Goal: Task Accomplishment & Management: Complete application form

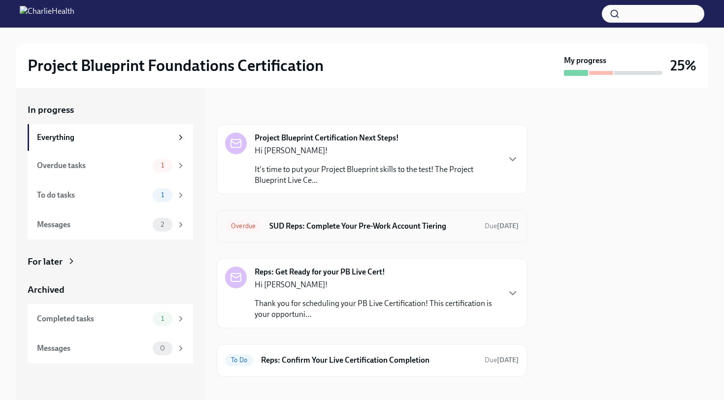
click at [304, 229] on h6 "SUD Reps: Complete Your Pre-Work Account Tiering" at bounding box center [372, 226] width 207 height 11
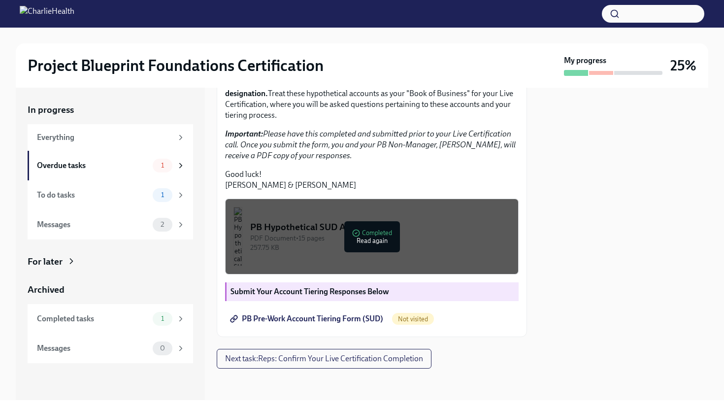
scroll to position [247, 0]
click at [325, 325] on link "PB Pre-Work Account Tiering Form (SUD)" at bounding box center [307, 319] width 165 height 20
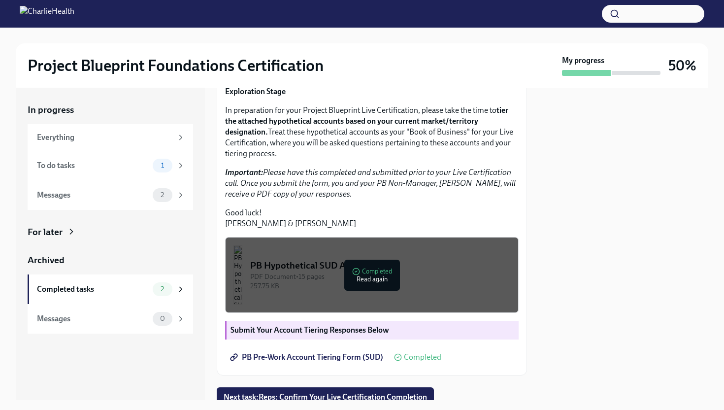
scroll to position [76, 0]
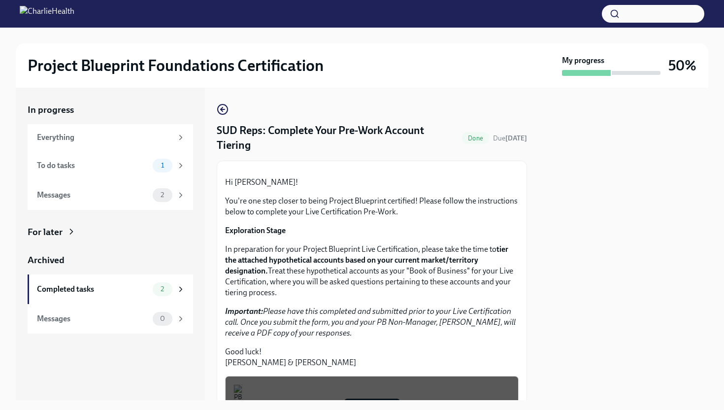
scroll to position [247, 0]
